Goal: Task Accomplishment & Management: Use online tool/utility

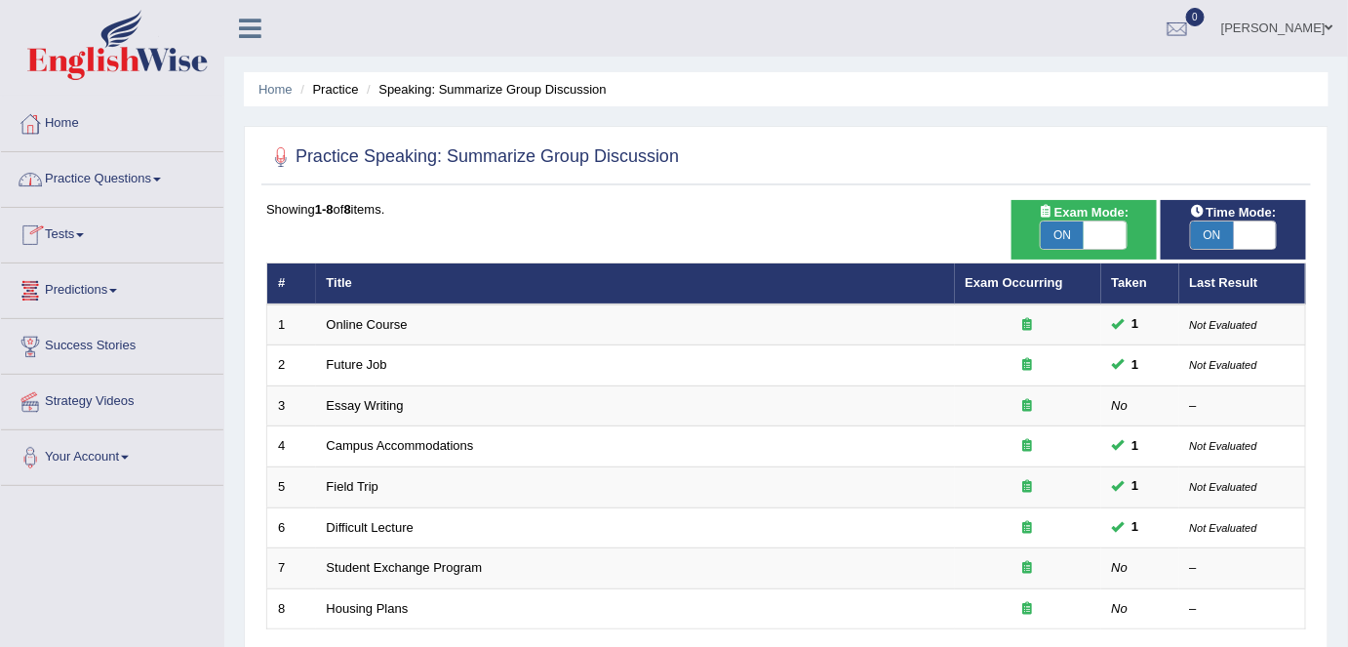
click at [161, 169] on link "Practice Questions" at bounding box center [112, 176] width 222 height 49
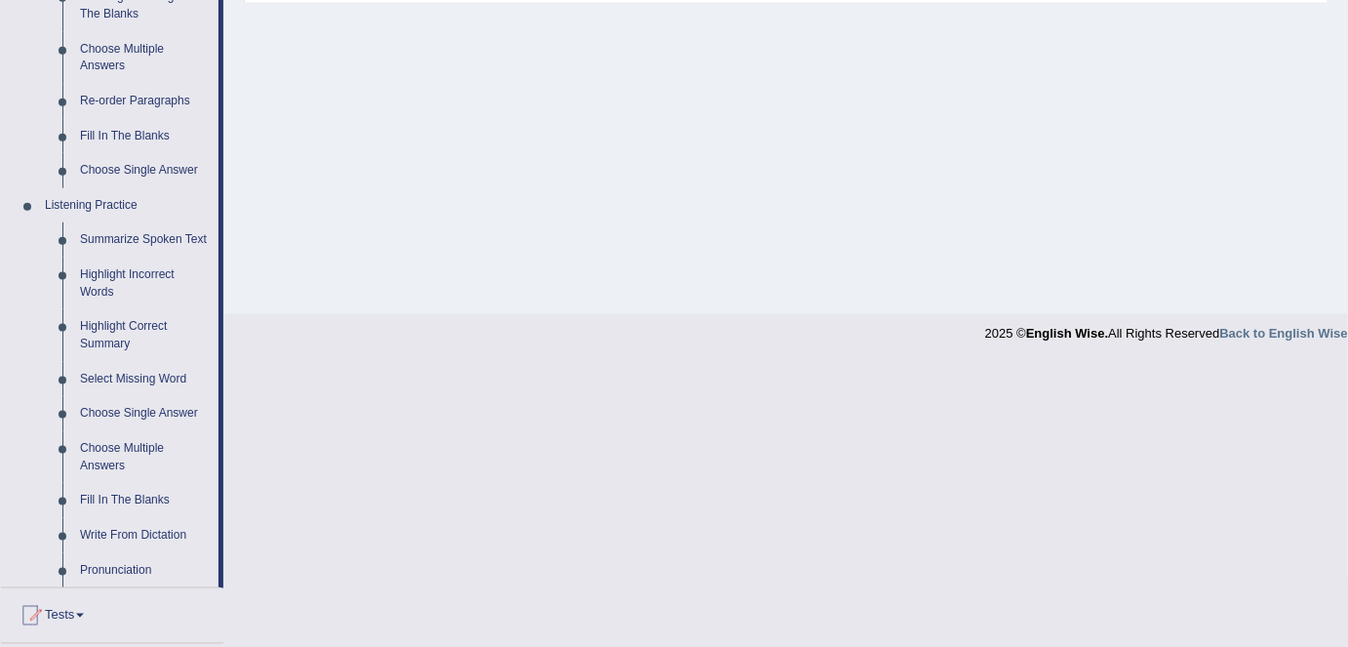
scroll to position [664, 0]
click at [120, 533] on link "Write From Dictation" at bounding box center [144, 532] width 147 height 35
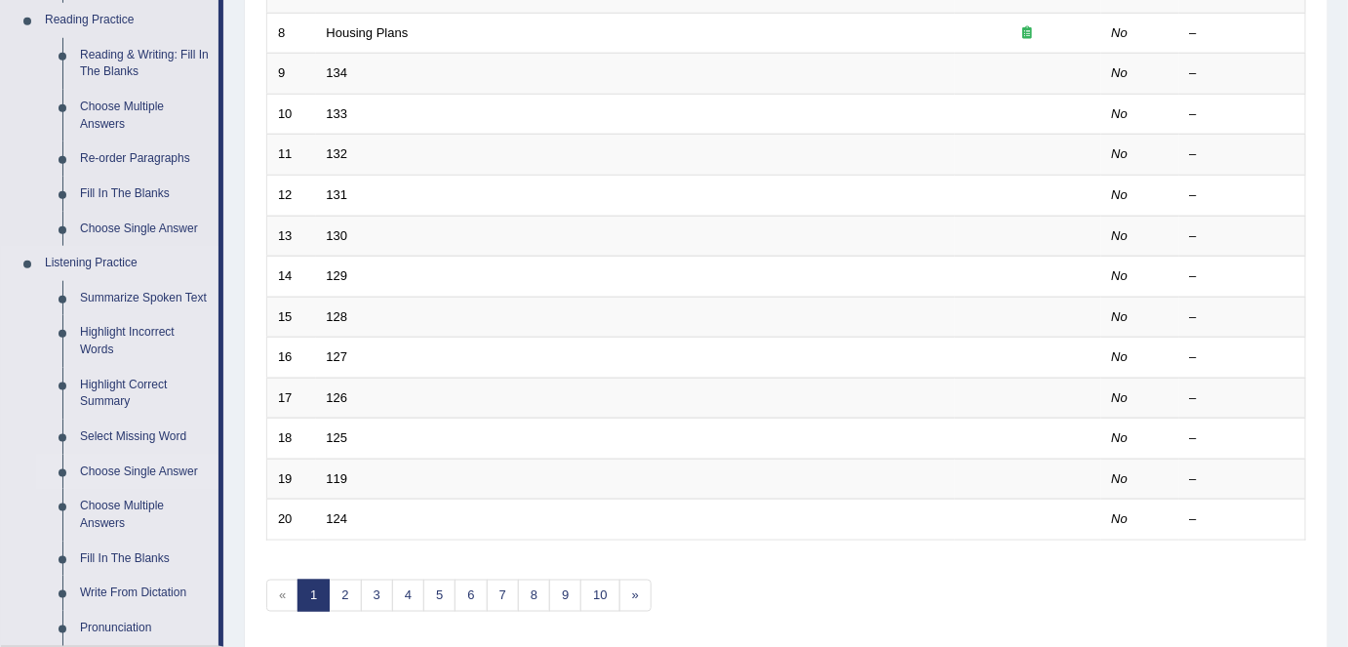
scroll to position [670, 0]
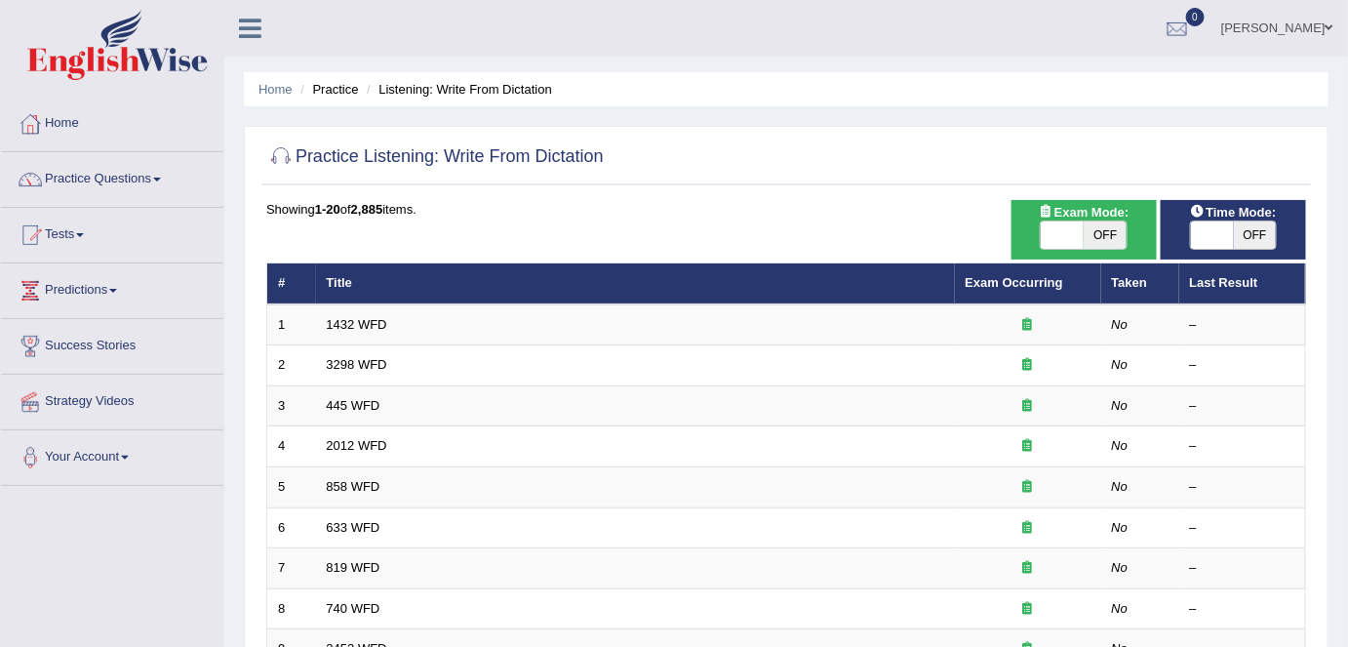
click at [1122, 231] on span "OFF" at bounding box center [1104, 234] width 43 height 27
checkbox input "true"
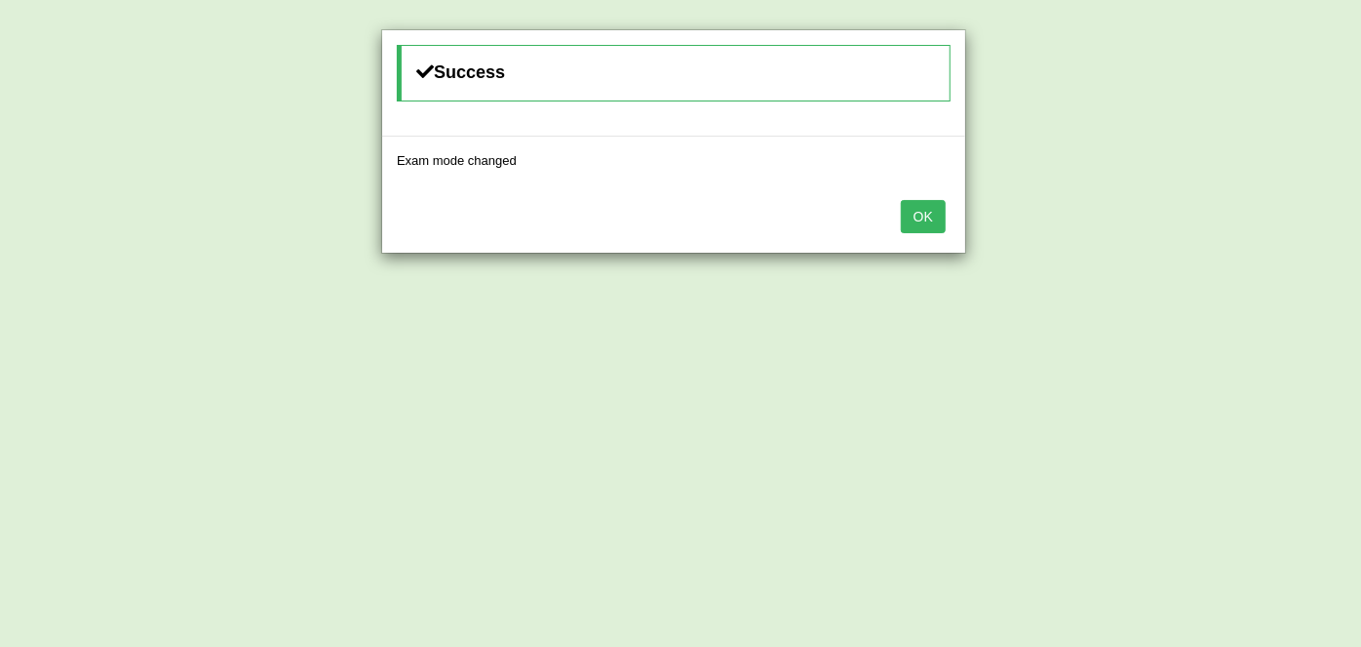
click at [928, 225] on button "OK" at bounding box center [923, 216] width 45 height 33
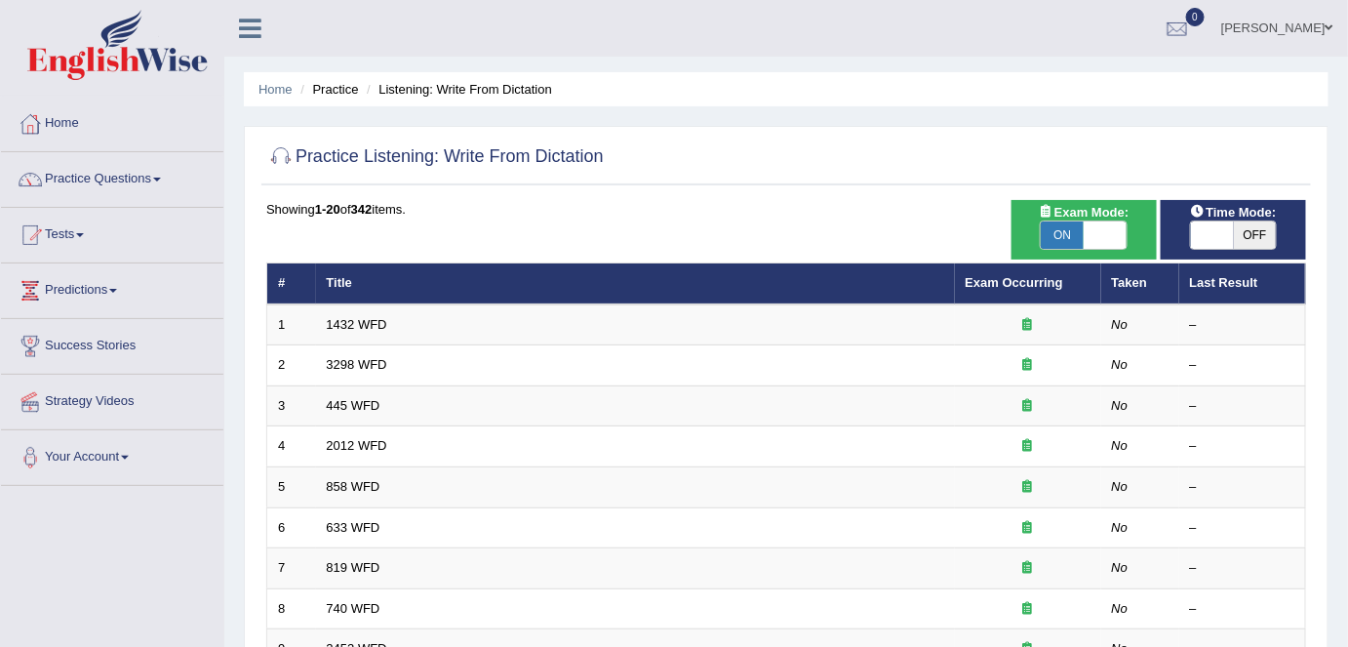
click at [1250, 232] on span "OFF" at bounding box center [1255, 234] width 43 height 27
checkbox input "true"
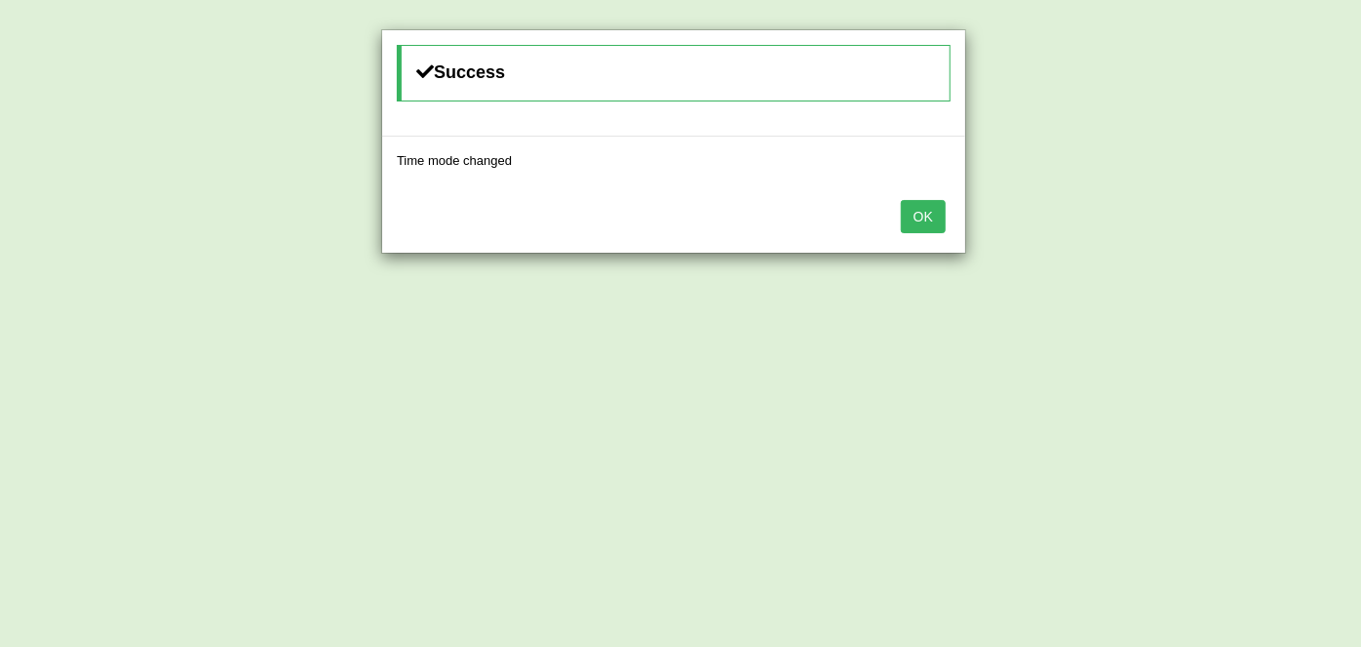
click at [927, 206] on button "OK" at bounding box center [923, 216] width 45 height 33
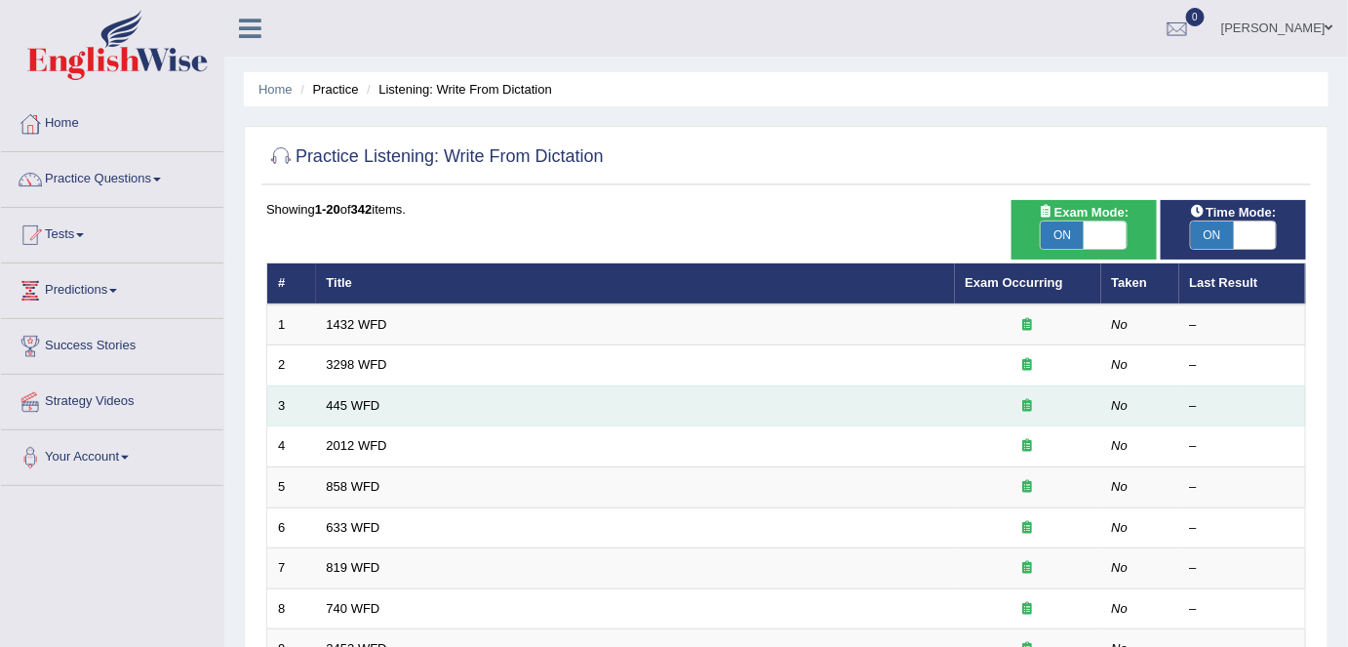
click at [634, 396] on td "445 WFD" at bounding box center [635, 405] width 639 height 41
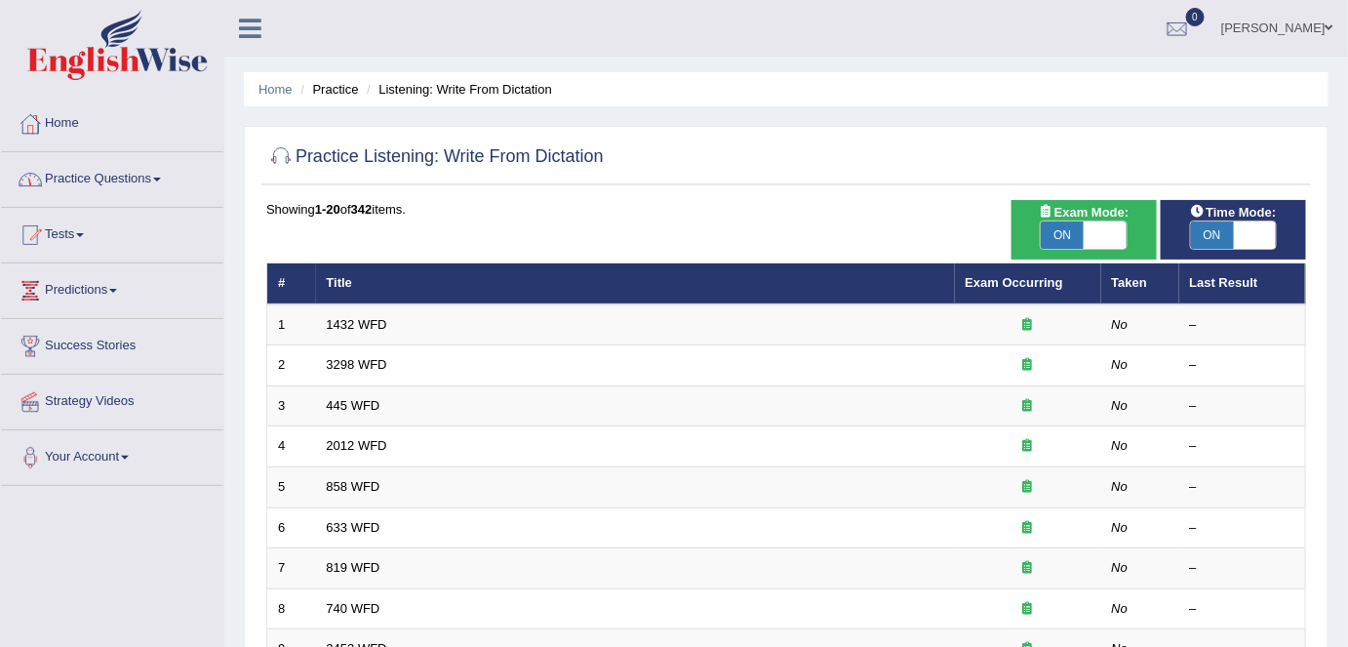
click at [80, 111] on link "Home" at bounding box center [112, 121] width 222 height 49
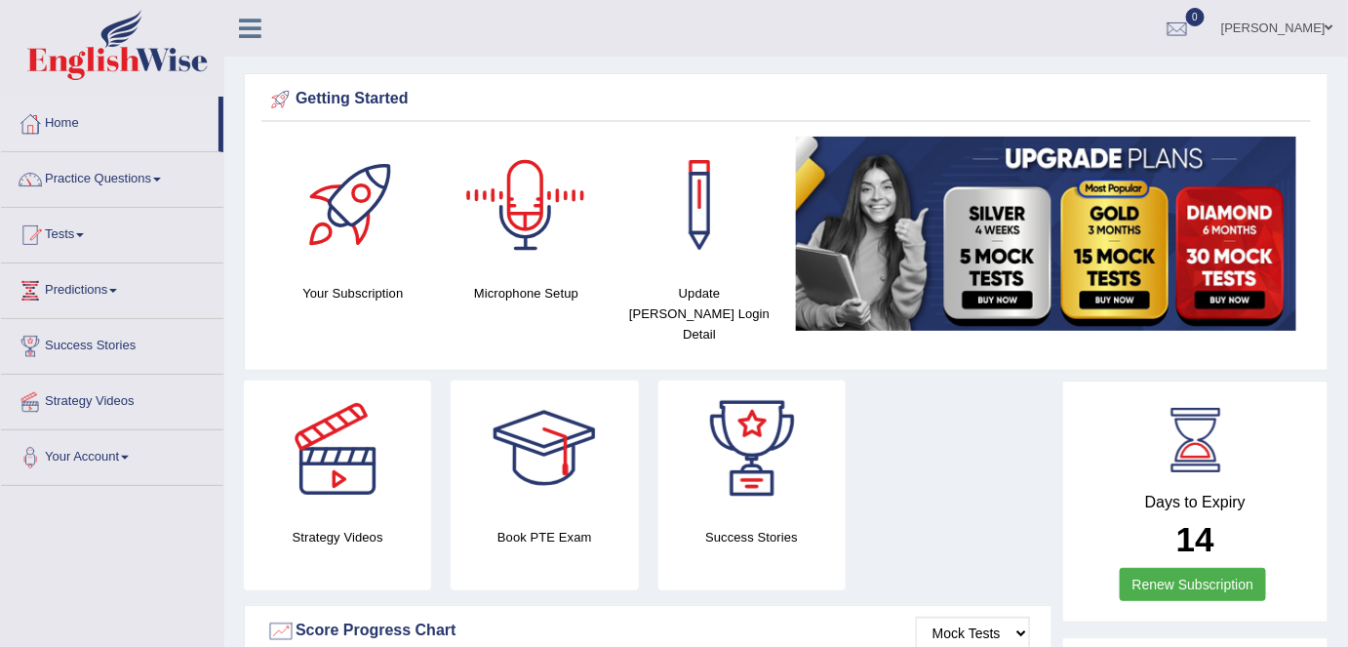
click at [526, 194] on div at bounding box center [525, 205] width 137 height 137
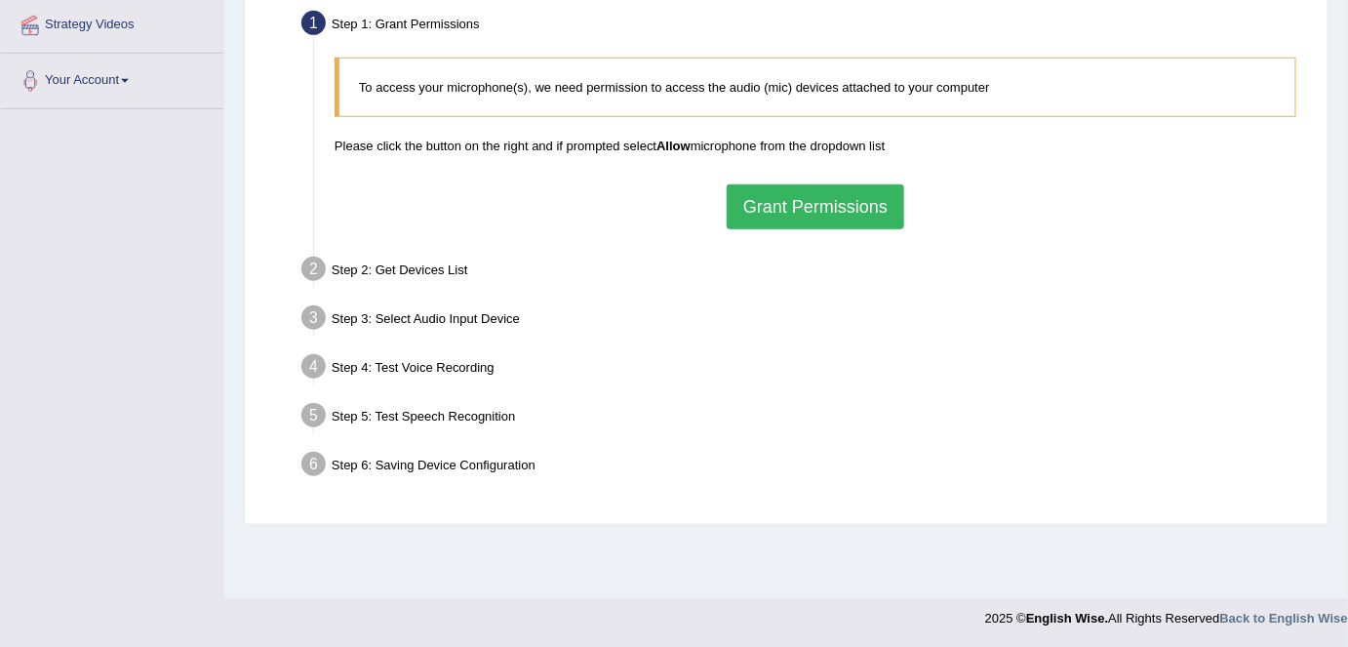
scroll to position [362, 0]
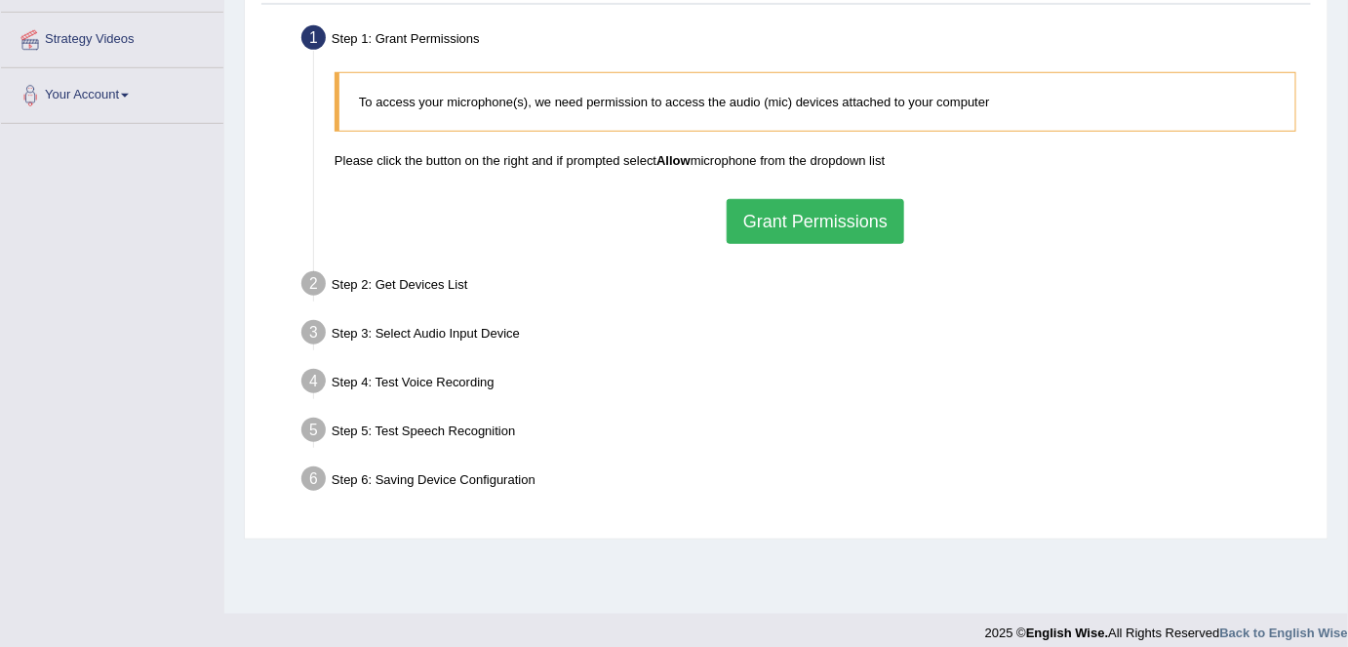
click at [809, 222] on button "Grant Permissions" at bounding box center [815, 221] width 177 height 45
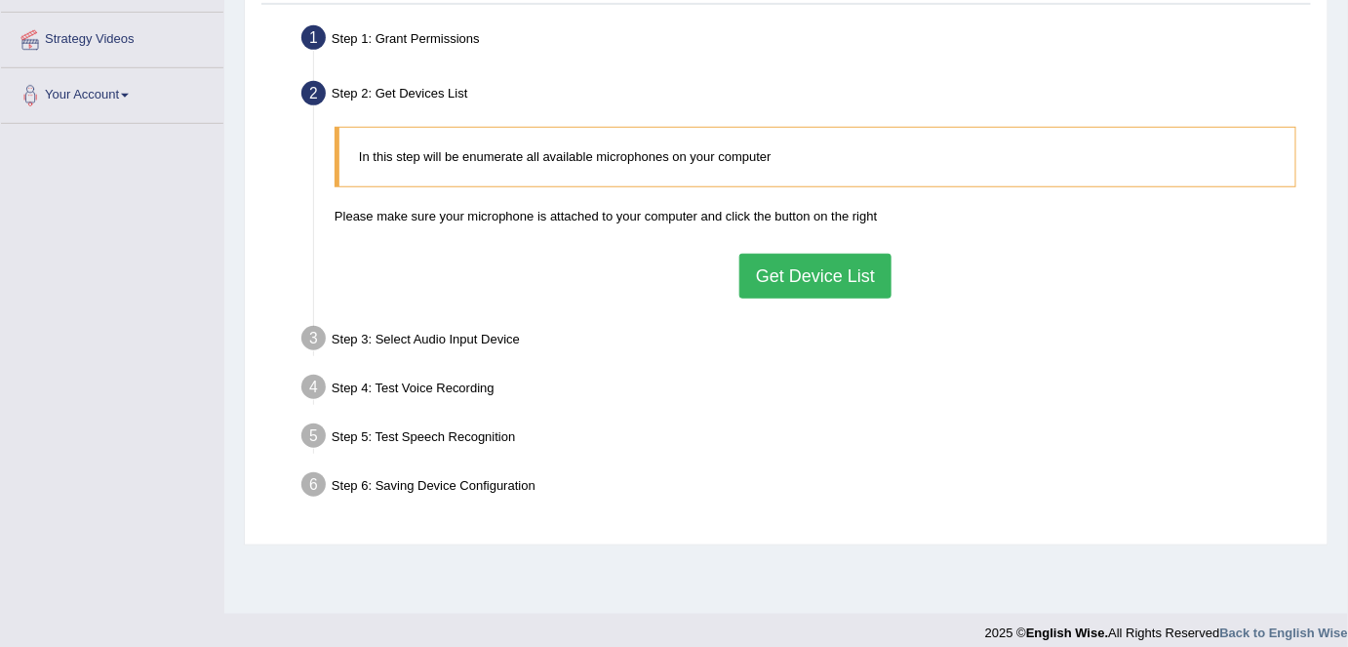
click at [822, 285] on button "Get Device List" at bounding box center [815, 276] width 152 height 45
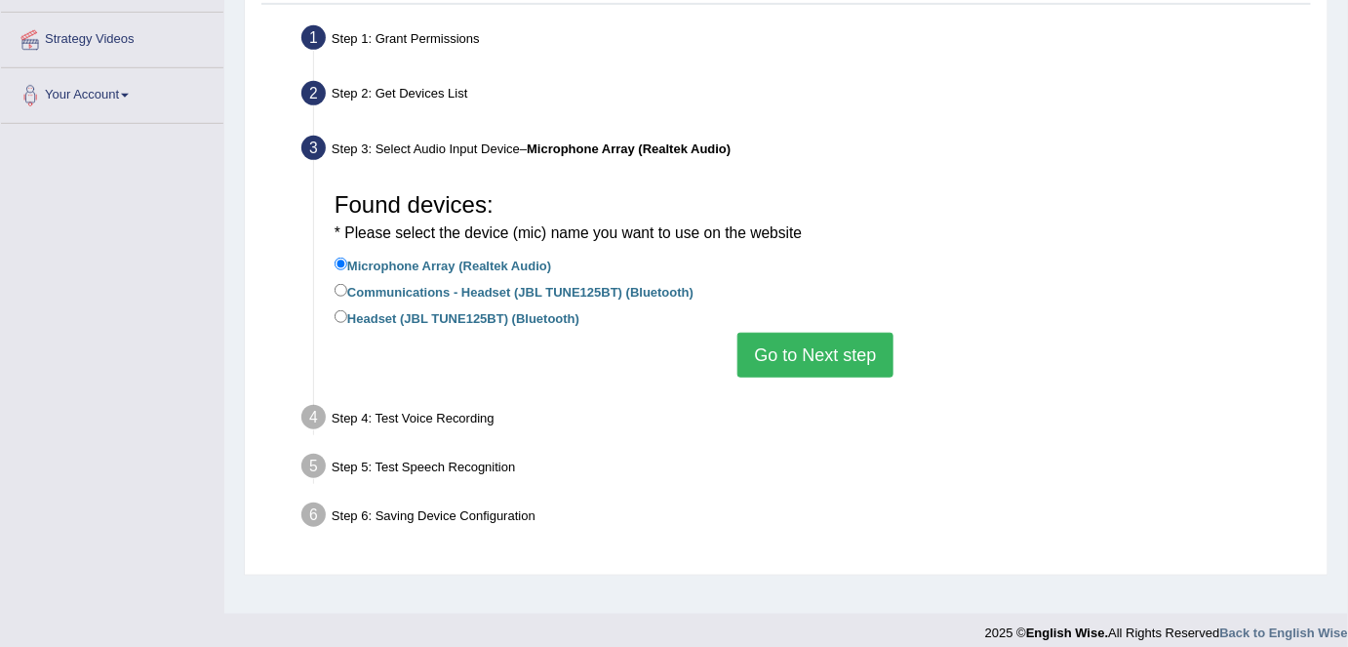
click at [845, 338] on button "Go to Next step" at bounding box center [814, 355] width 155 height 45
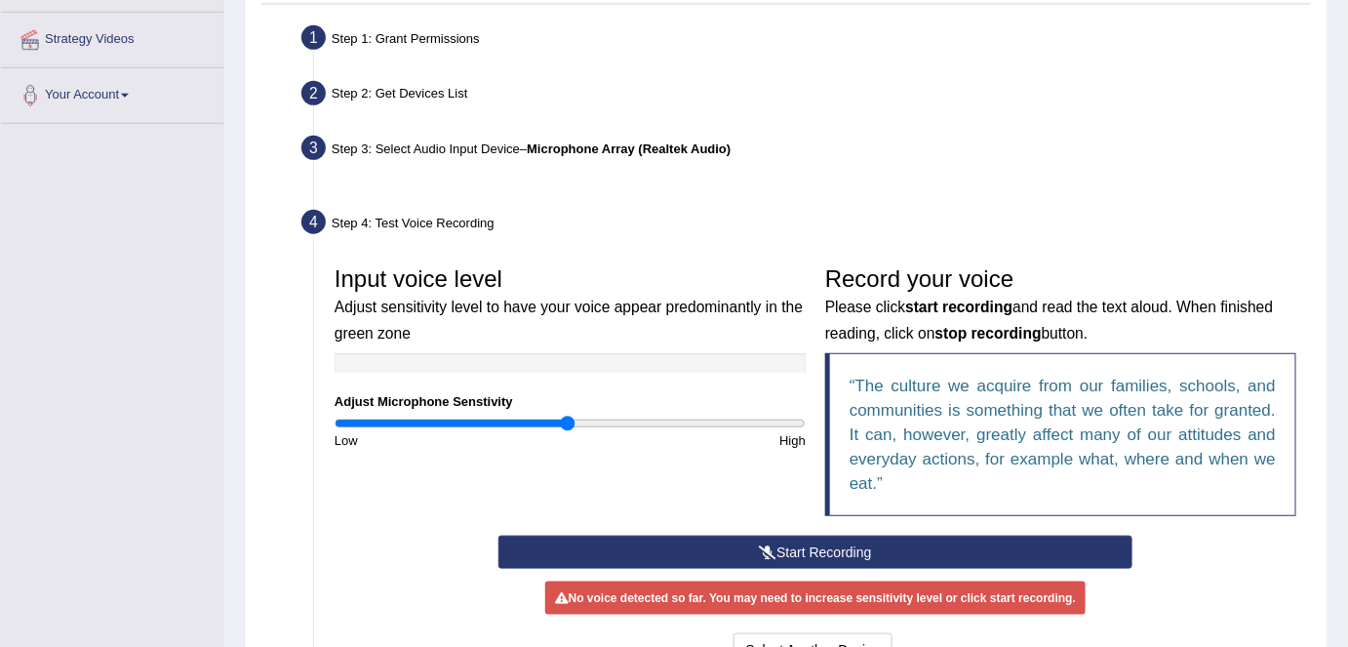
click at [845, 353] on blockquote "The culture we acquire from our families, schools, and communities is something…" at bounding box center [1060, 434] width 471 height 163
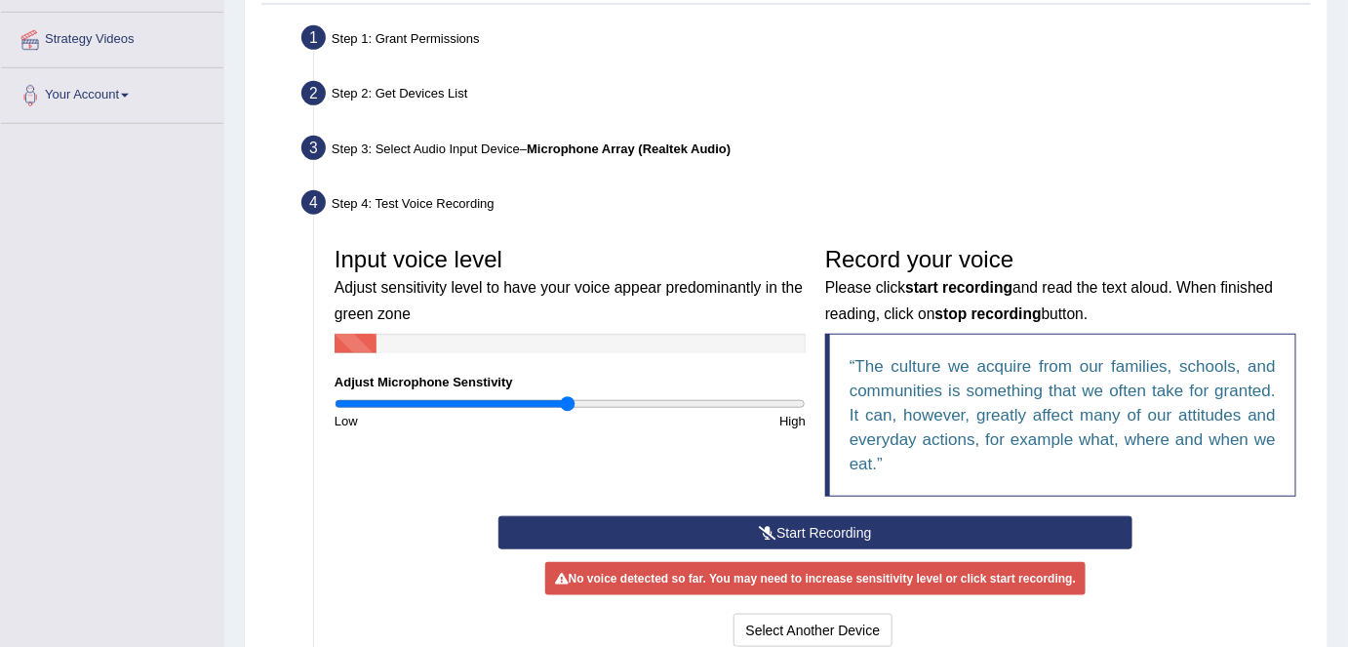
click at [873, 518] on button "Start Recording" at bounding box center [815, 532] width 635 height 33
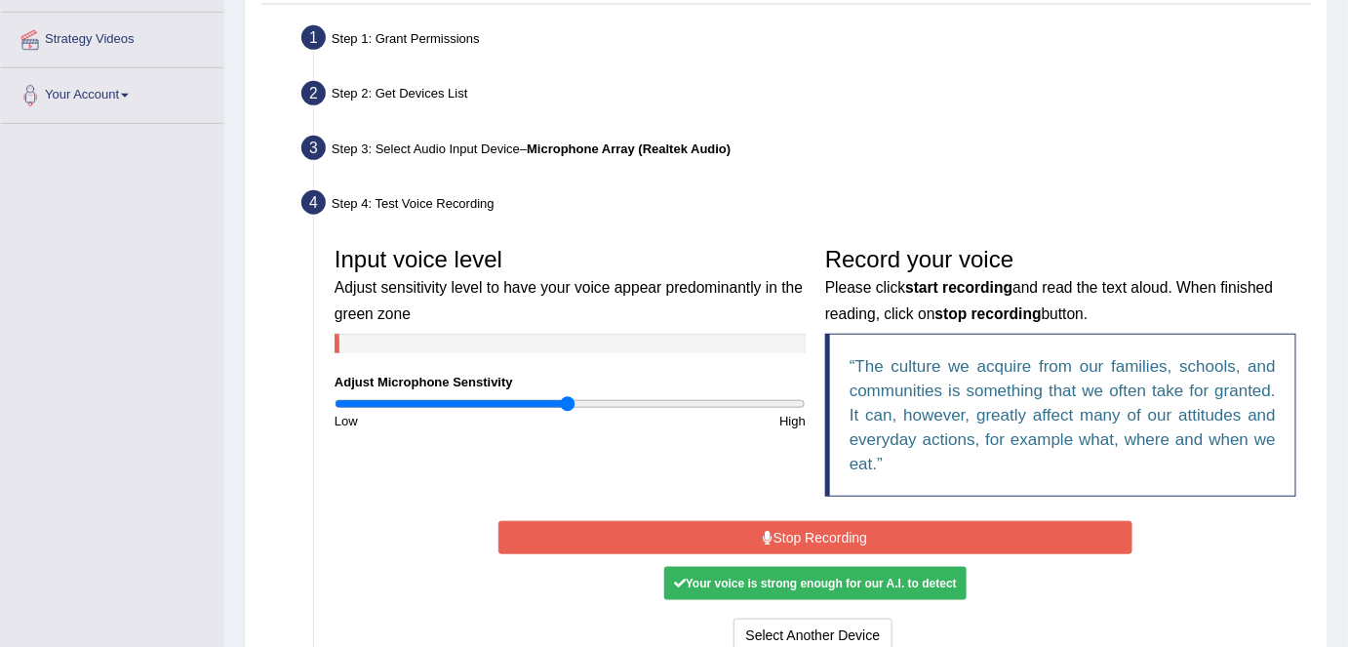
click at [873, 521] on button "Stop Recording" at bounding box center [815, 537] width 635 height 33
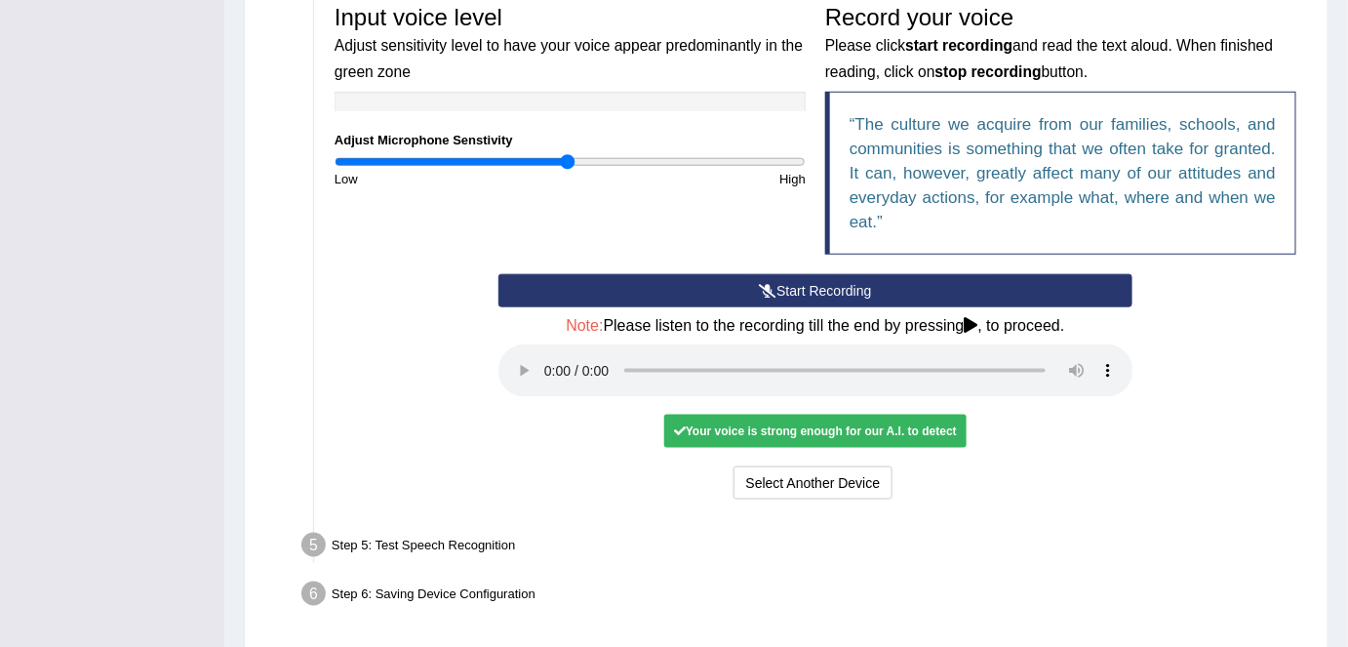
scroll to position [670, 0]
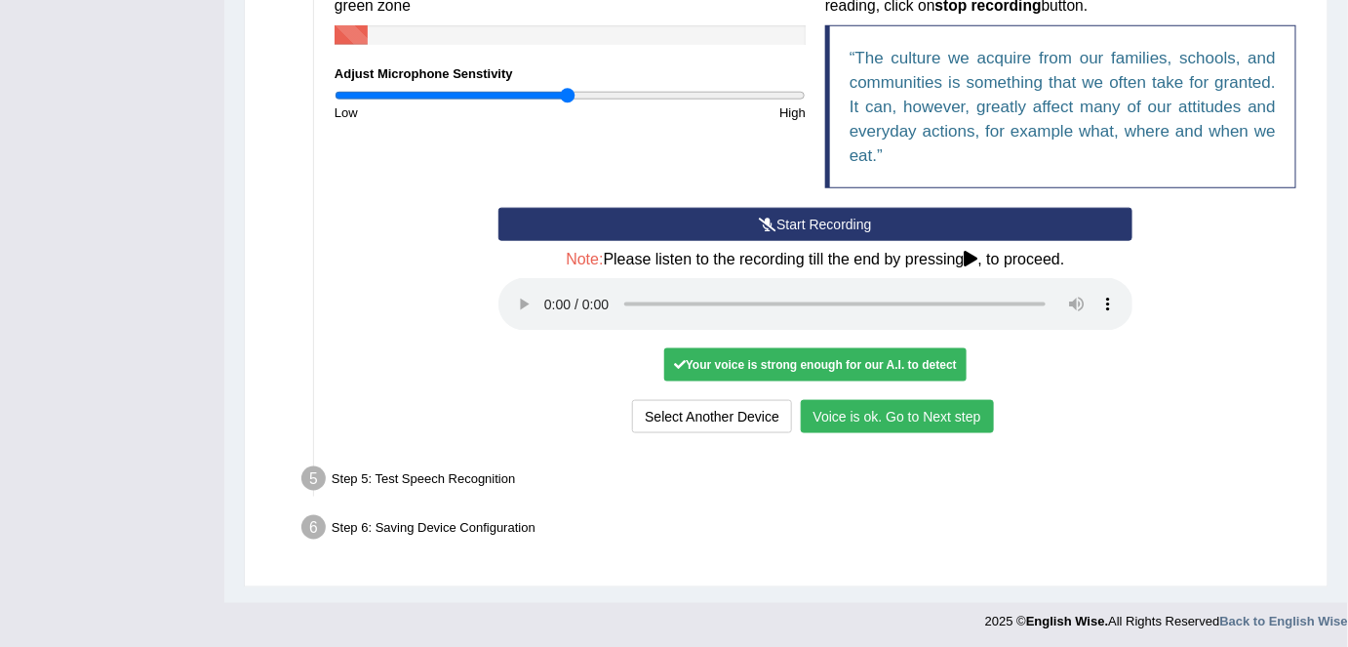
click at [855, 412] on button "Voice is ok. Go to Next step" at bounding box center [897, 416] width 193 height 33
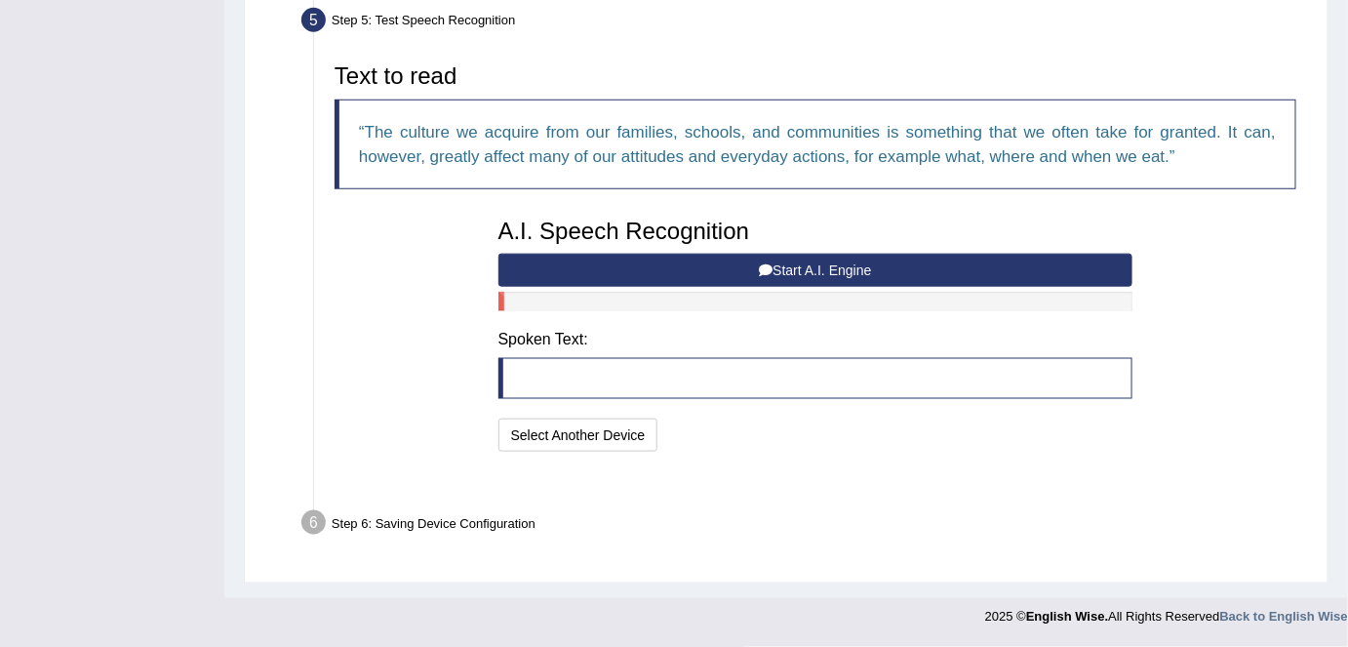
scroll to position [569, 0]
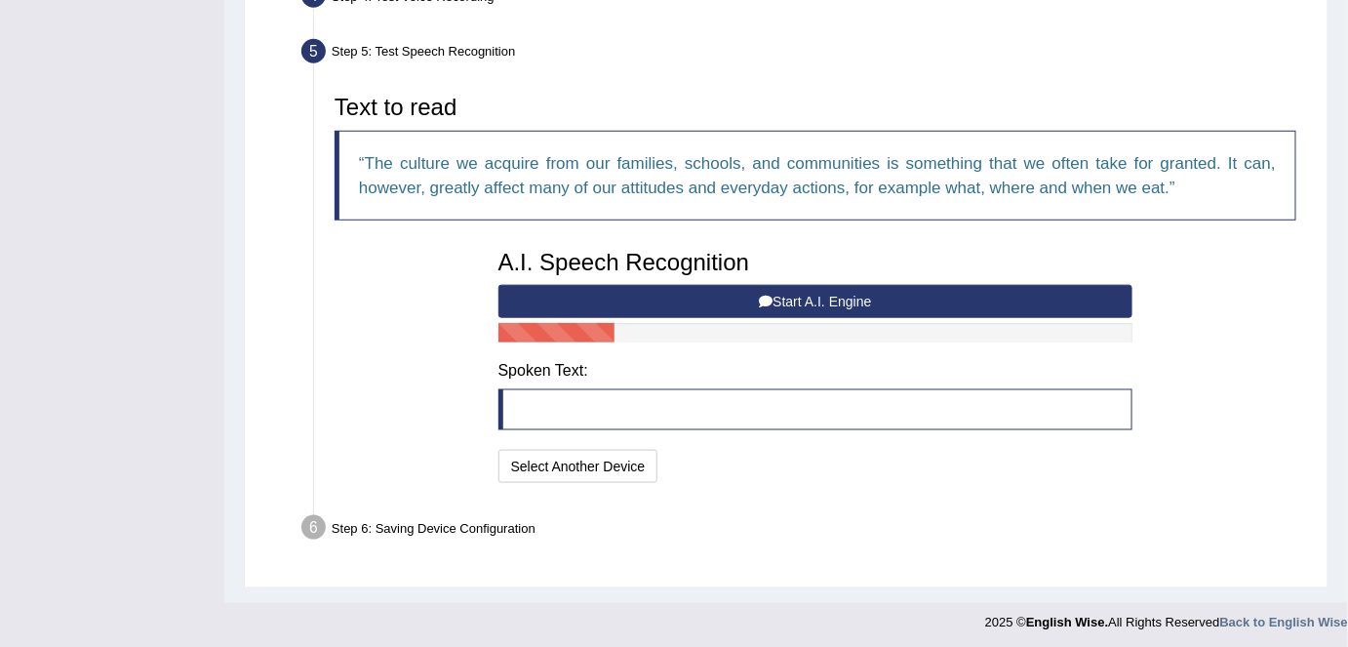
click at [801, 297] on button "Start A.I. Engine" at bounding box center [815, 301] width 635 height 33
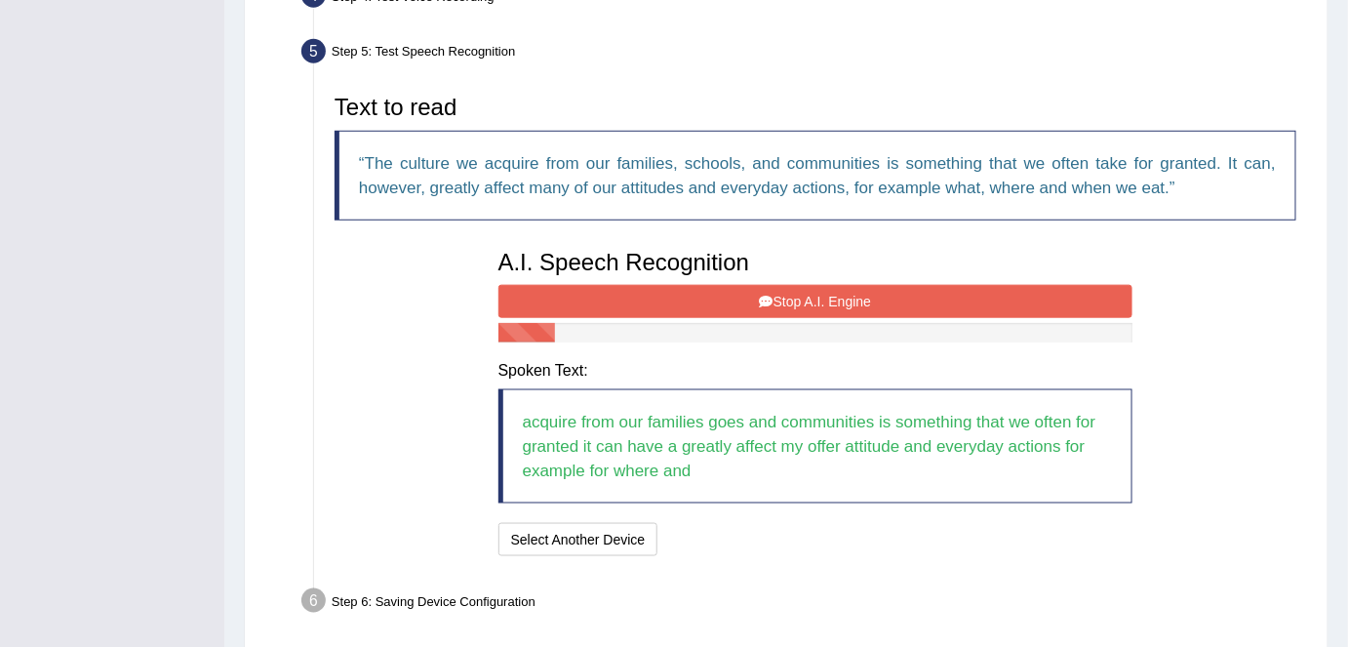
click at [801, 297] on button "Stop A.I. Engine" at bounding box center [815, 301] width 635 height 33
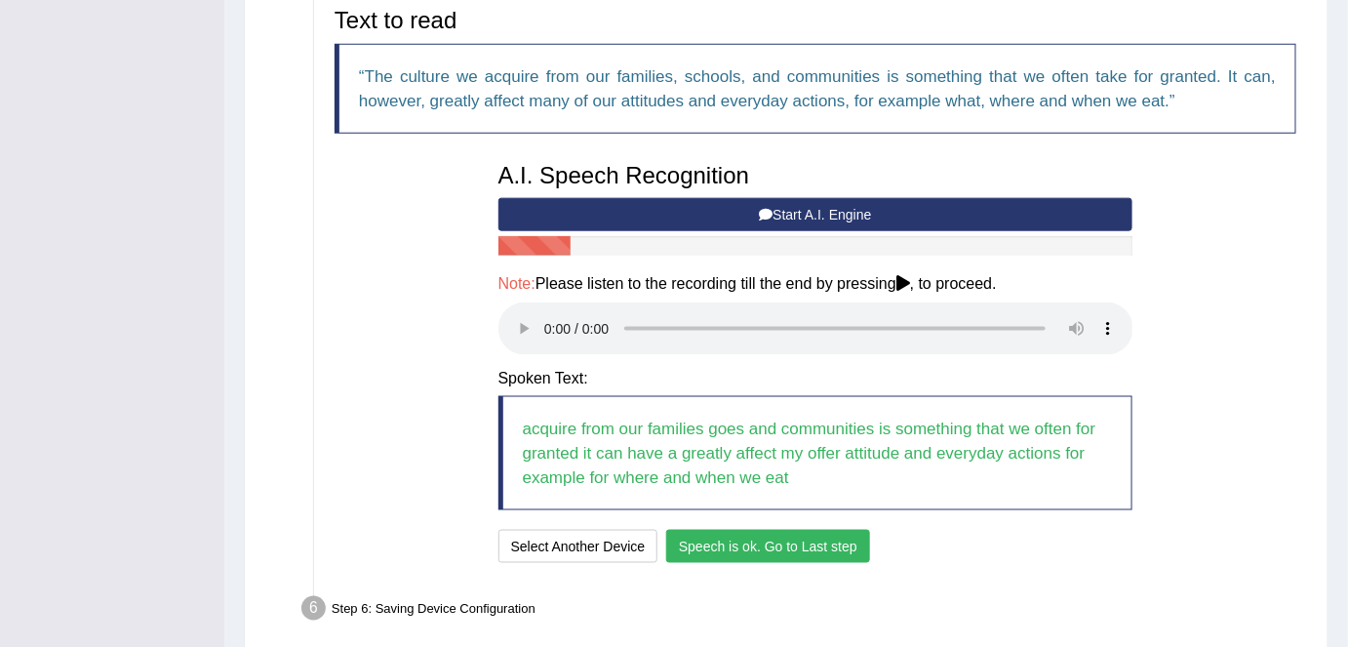
scroll to position [735, 0]
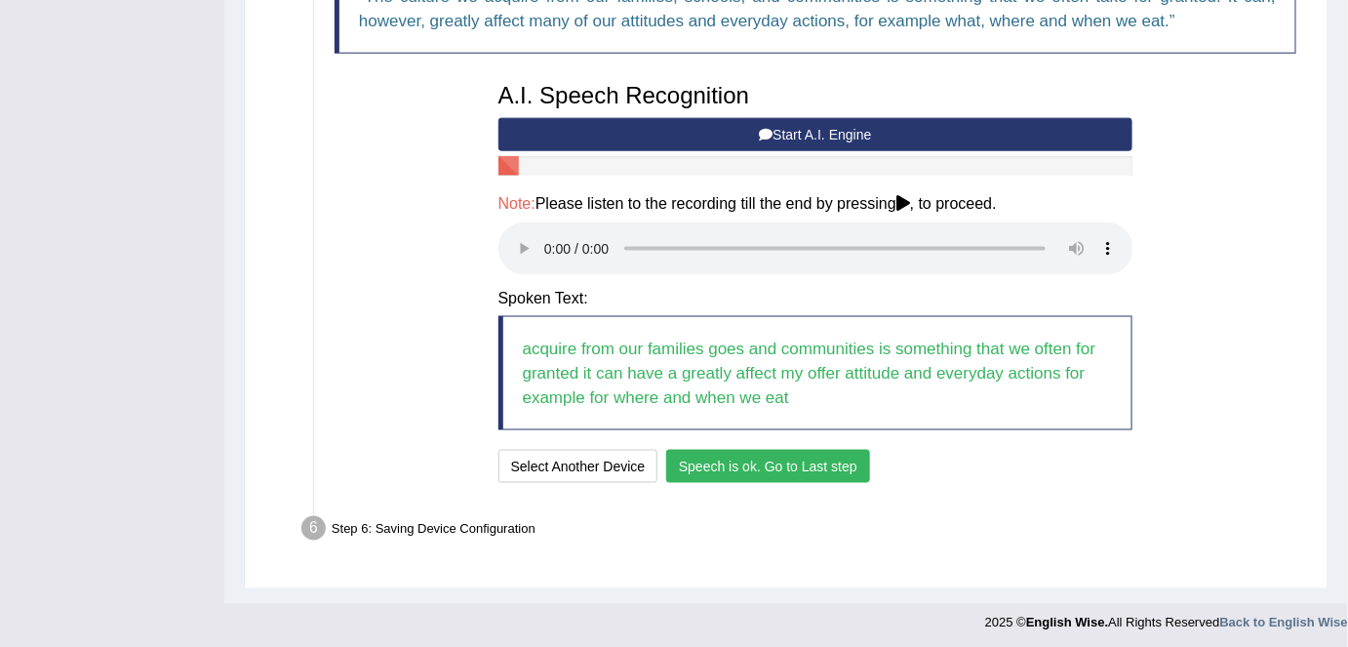
click at [695, 461] on button "Speech is ok. Go to Last step" at bounding box center [768, 466] width 204 height 33
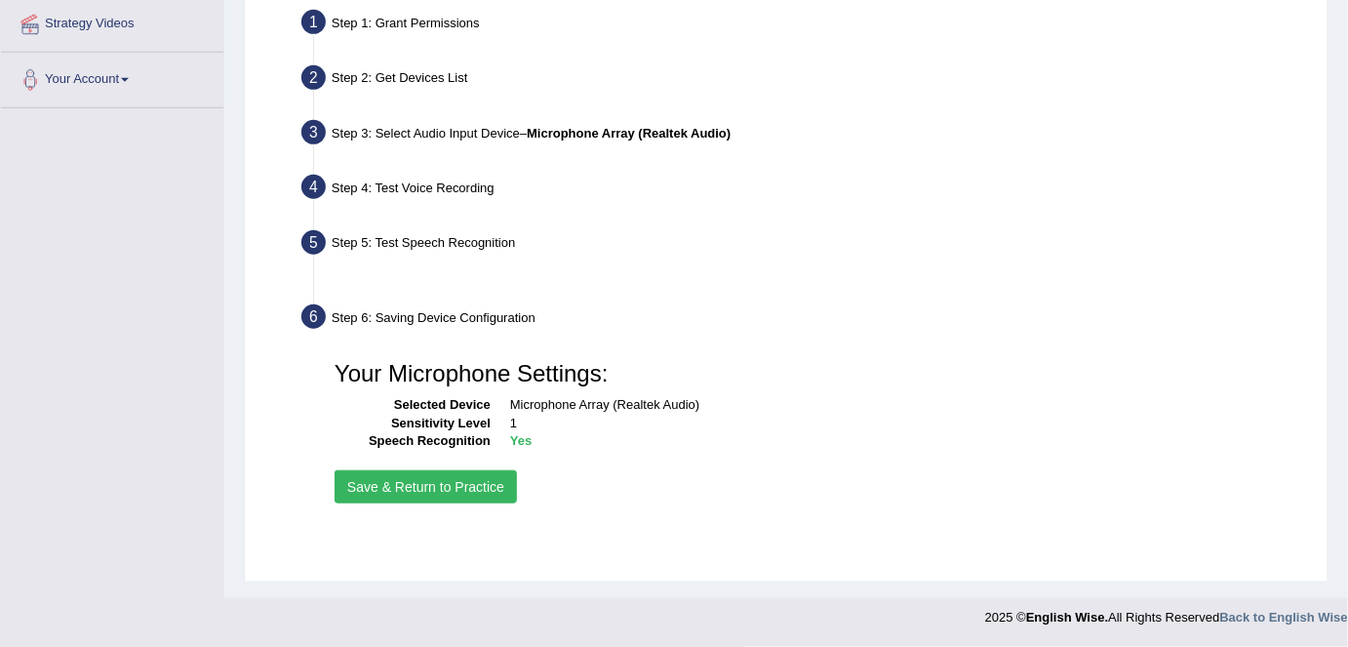
scroll to position [376, 0]
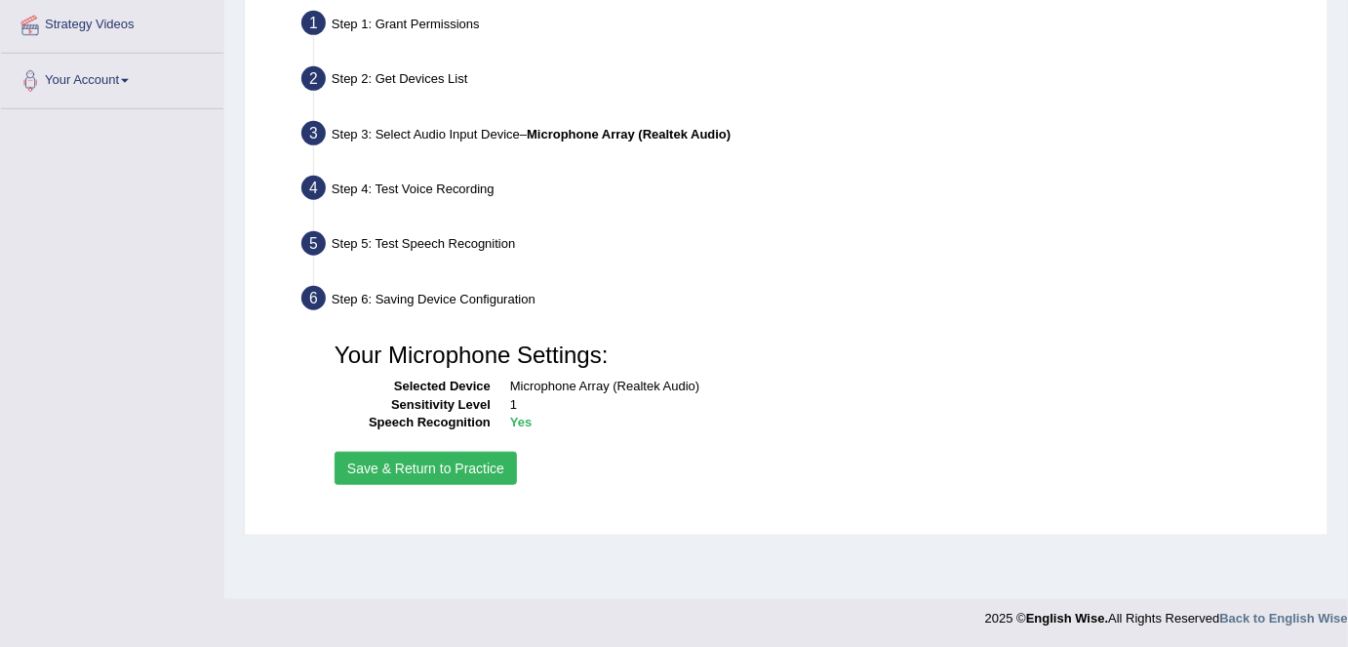
click at [370, 466] on button "Save & Return to Practice" at bounding box center [425, 468] width 182 height 33
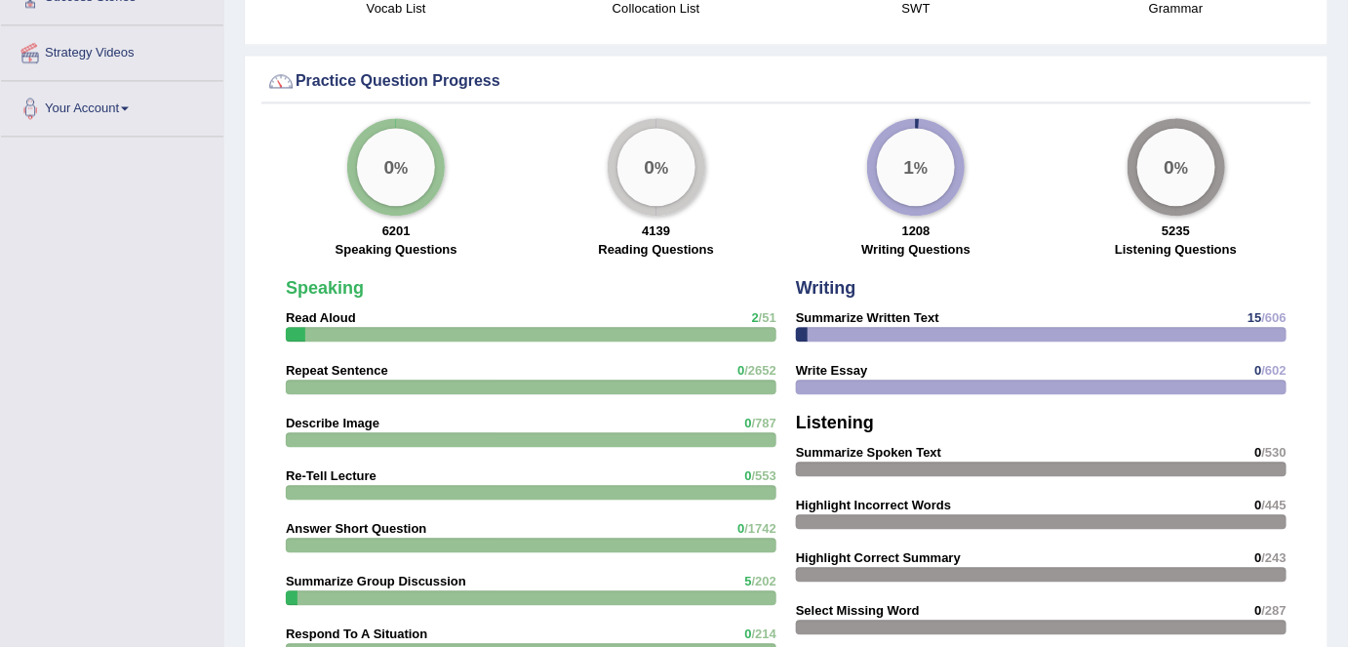
scroll to position [1433, 0]
